Goal: Check status: Check status

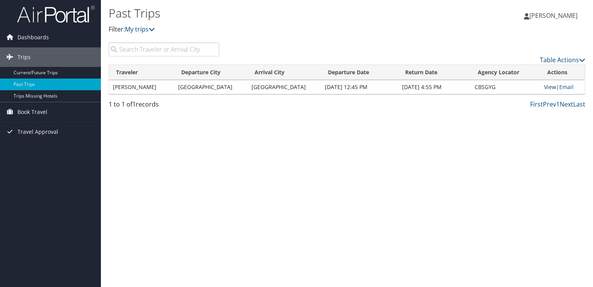
click at [544, 86] on link "View" at bounding box center [550, 86] width 12 height 7
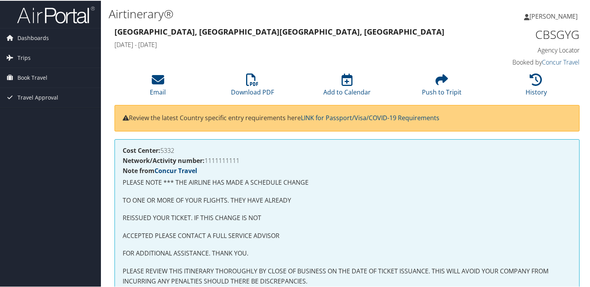
scroll to position [39, 0]
